Goal: Find specific fact: Find specific fact

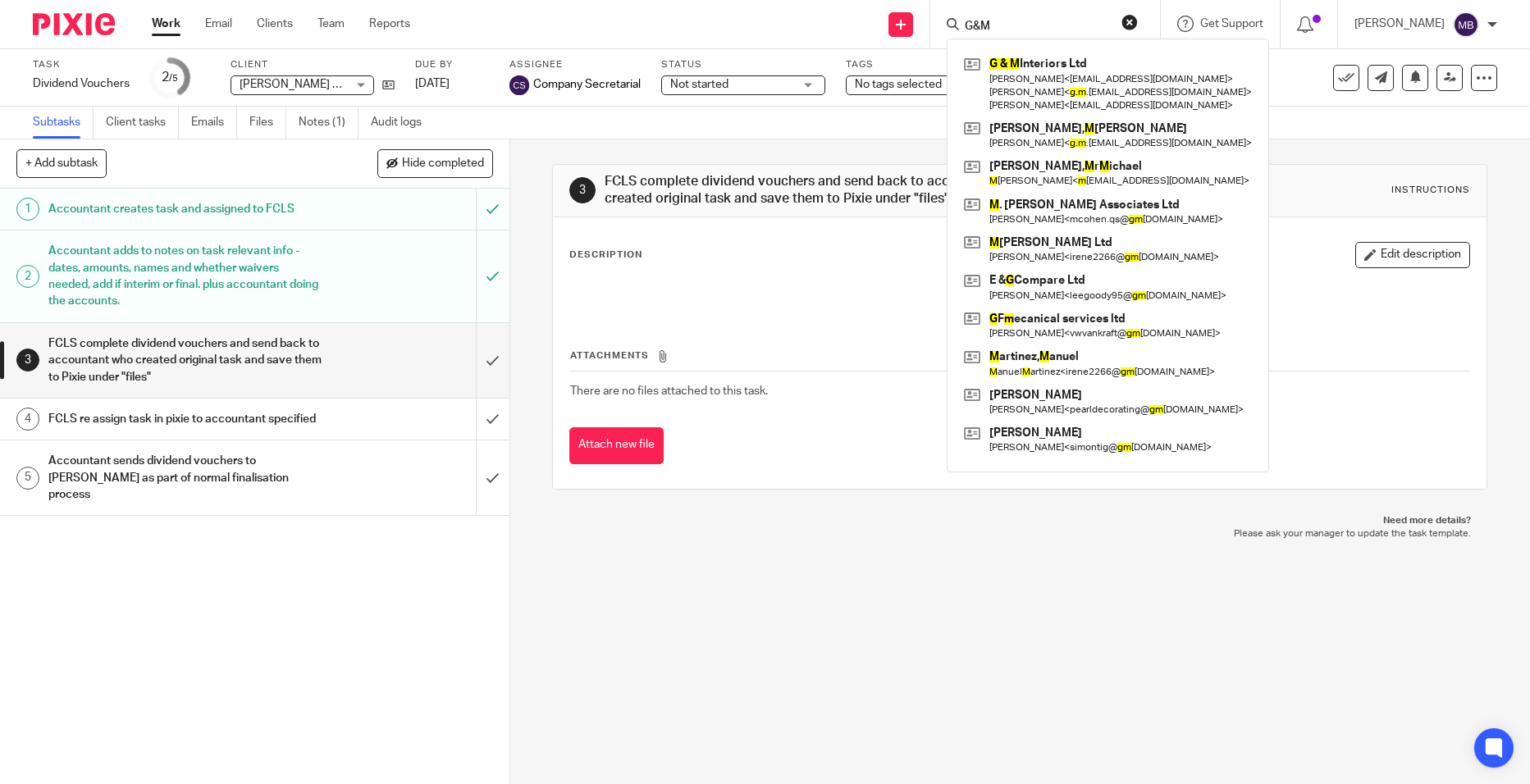
click at [986, 5] on div "G&M G & M Interiors Ltd [PERSON_NAME] < [EMAIL_ADDRESS][DOMAIN_NAME] > [PERSON_…" at bounding box center [1046, 24] width 230 height 48
drag, startPoint x: 1016, startPoint y: 18, endPoint x: 912, endPoint y: 26, distance: 104.3
click at [912, 26] on div "Send new email Create task Add client G&M G & M Interiors Ltd [PERSON_NAME] < […" at bounding box center [982, 24] width 1095 height 48
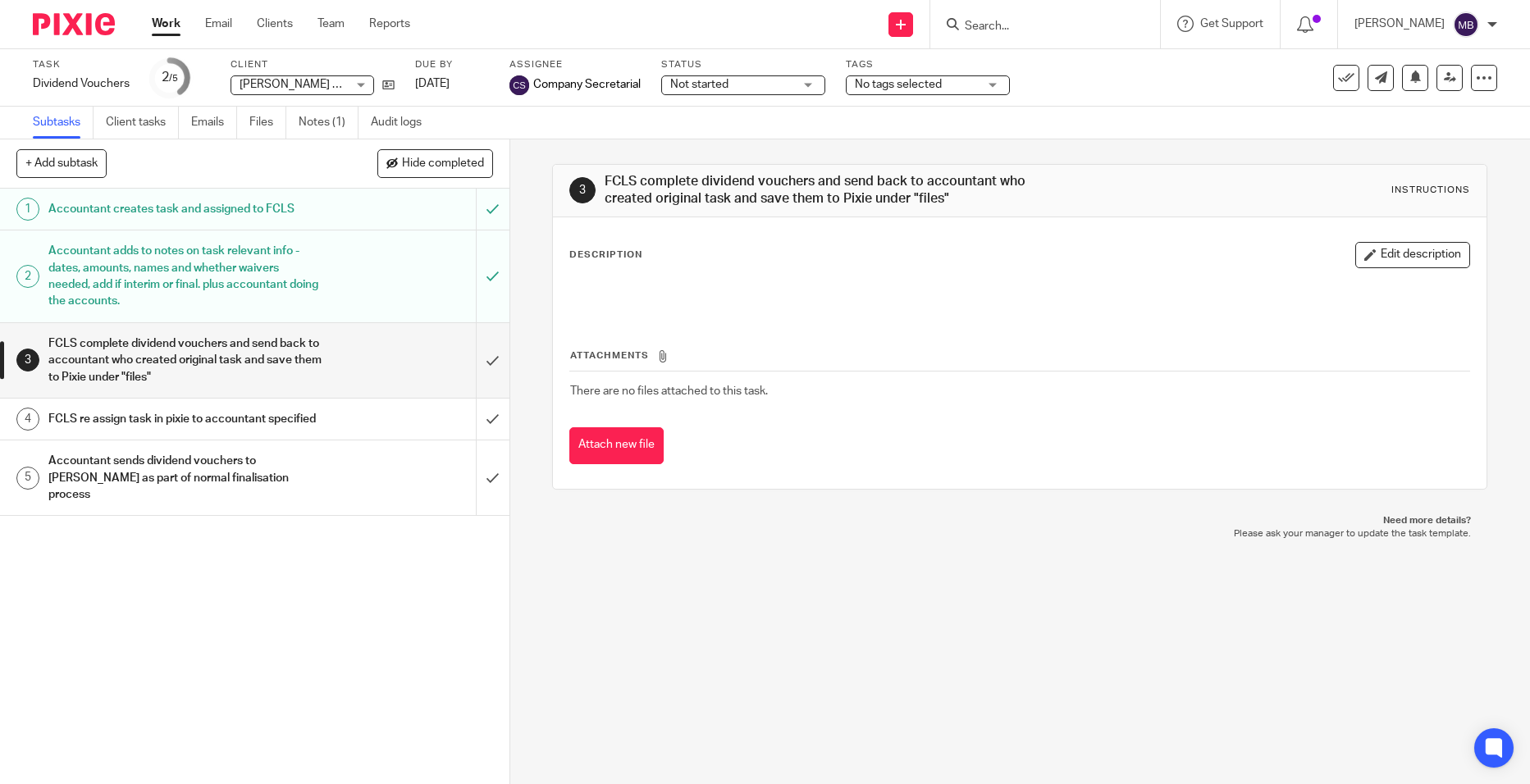
click at [1020, 20] on input "Search" at bounding box center [1037, 27] width 148 height 15
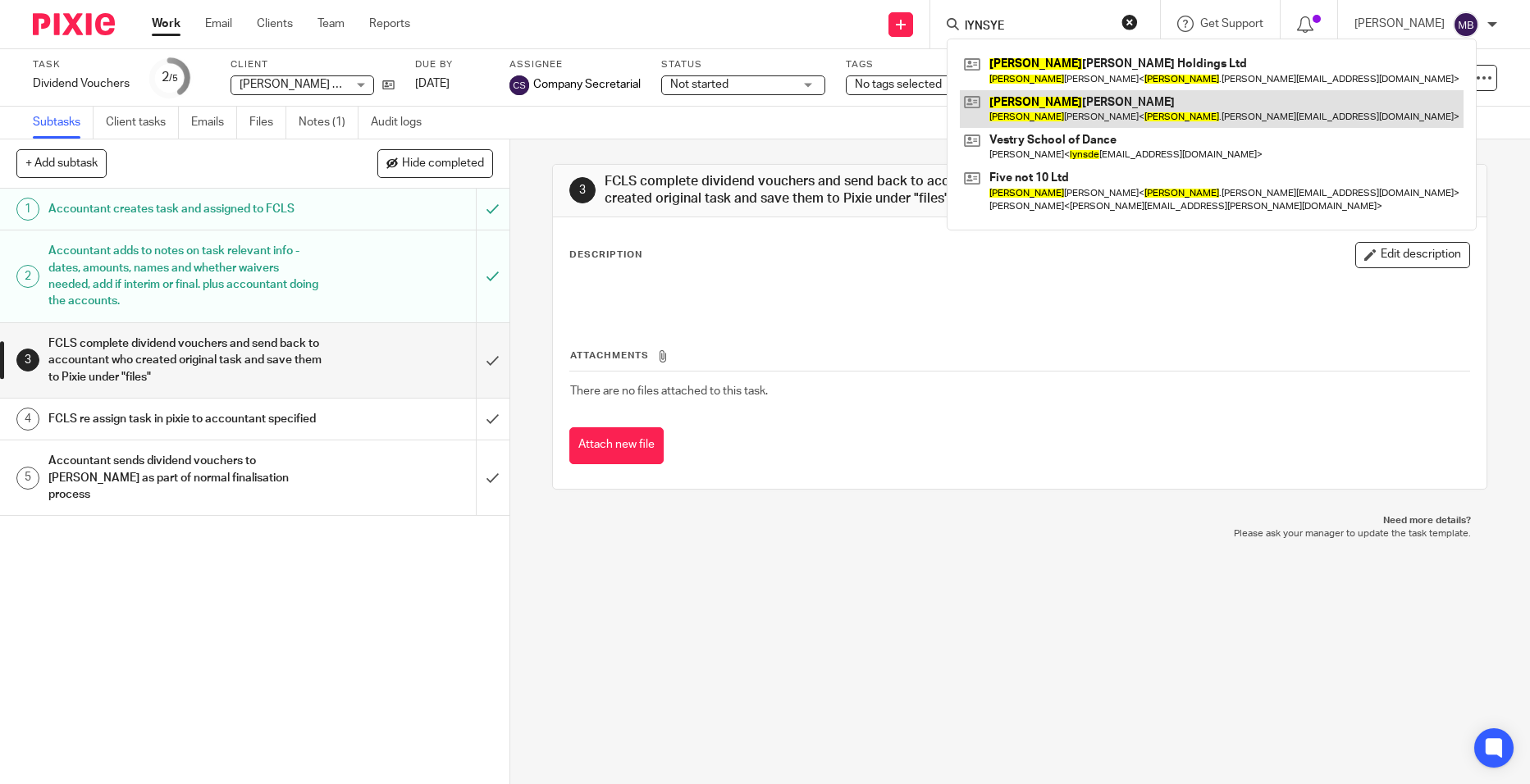
type input "lYNSYE"
click at [1047, 103] on link at bounding box center [1212, 108] width 504 height 37
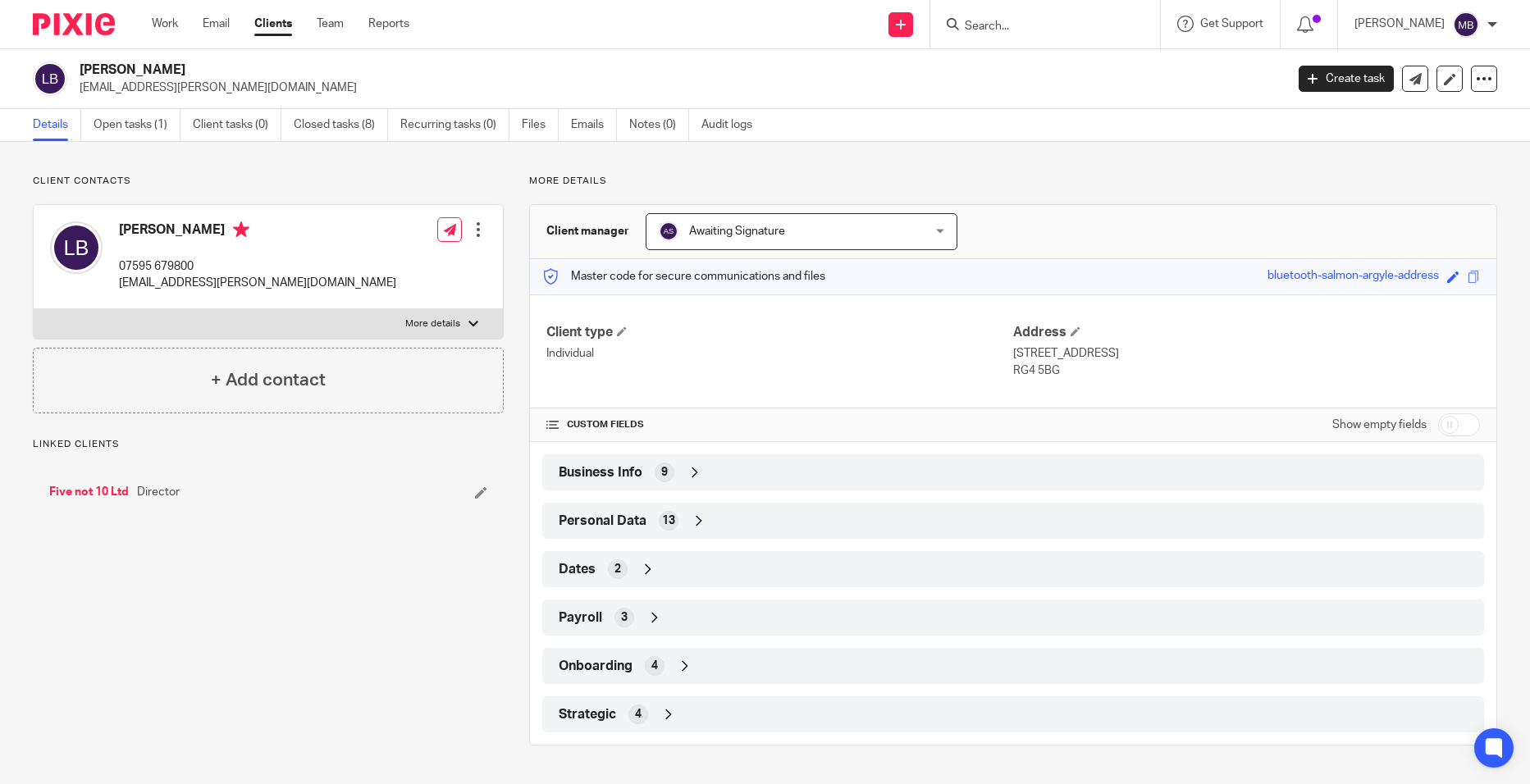
click at [664, 520] on span "13" at bounding box center [668, 521] width 13 height 16
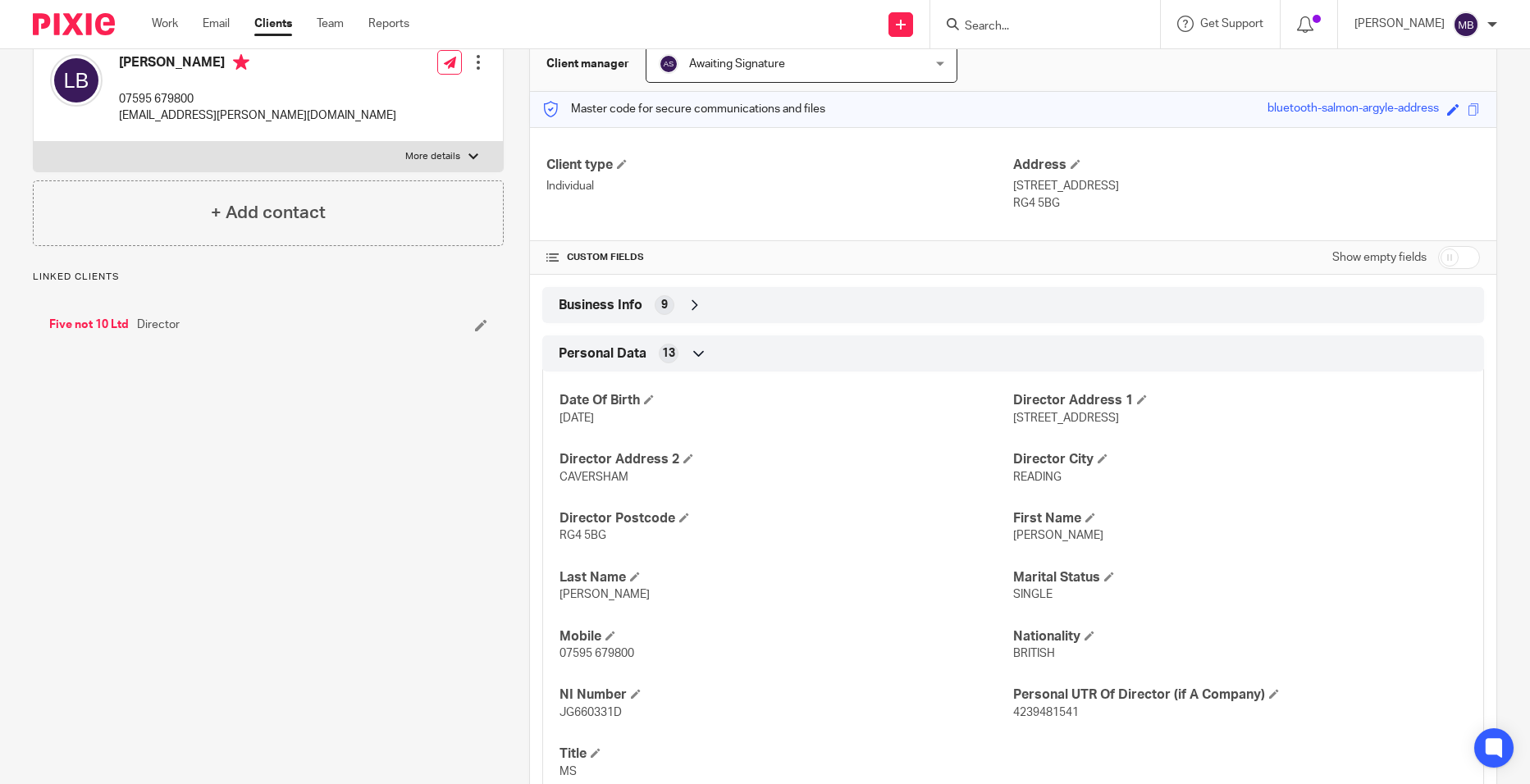
scroll to position [198, 0]
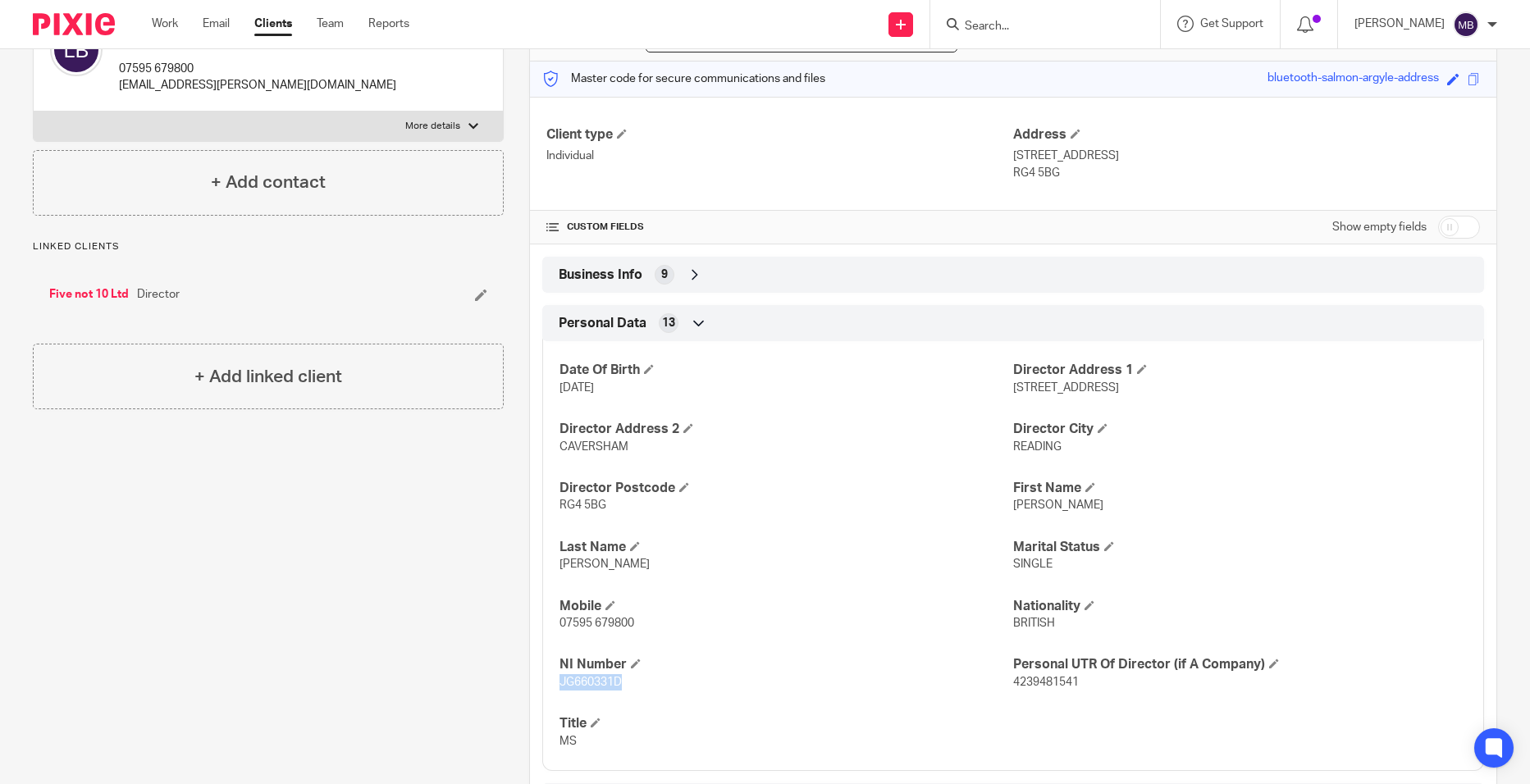
drag, startPoint x: 626, startPoint y: 689, endPoint x: 554, endPoint y: 684, distance: 72.2
click at [554, 684] on div "Date Of Birth 28 Jul 1980 Director Address 1 46 STAR ROAD Director Address 2 CA…" at bounding box center [1013, 550] width 942 height 442
copy span "JG660331D"
